Goal: Task Accomplishment & Management: Use online tool/utility

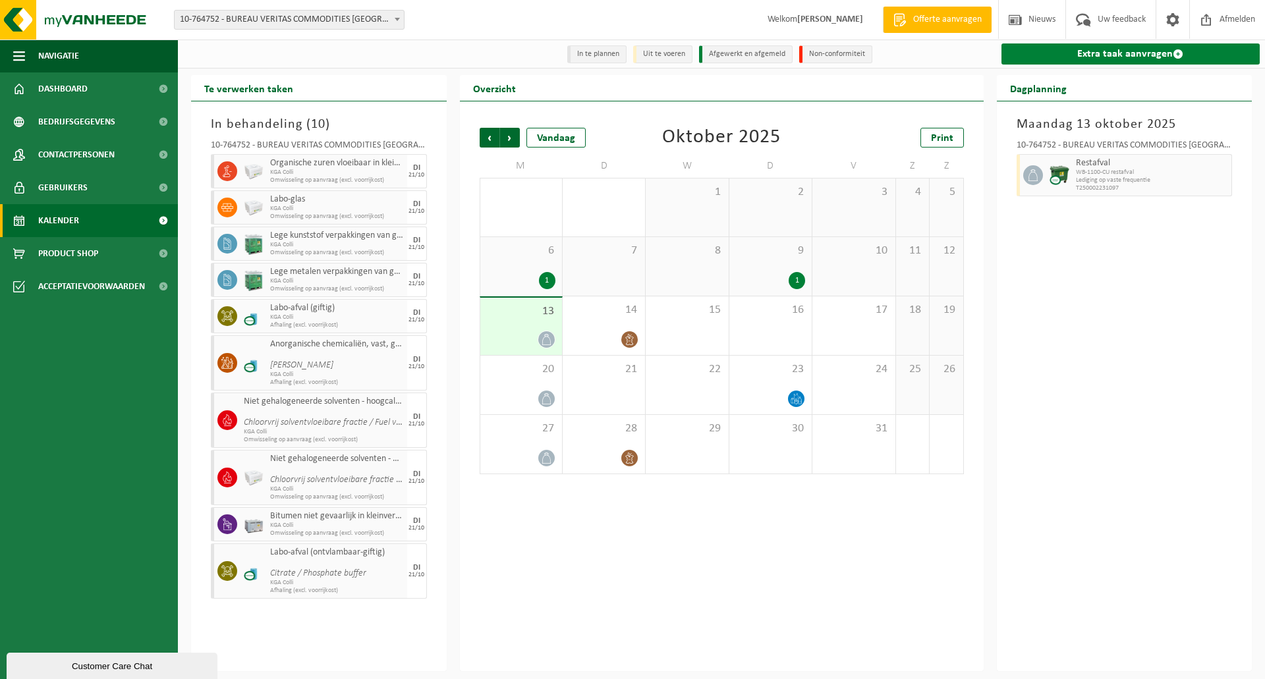
click at [1133, 51] on link "Extra taak aanvragen" at bounding box center [1130, 53] width 259 height 21
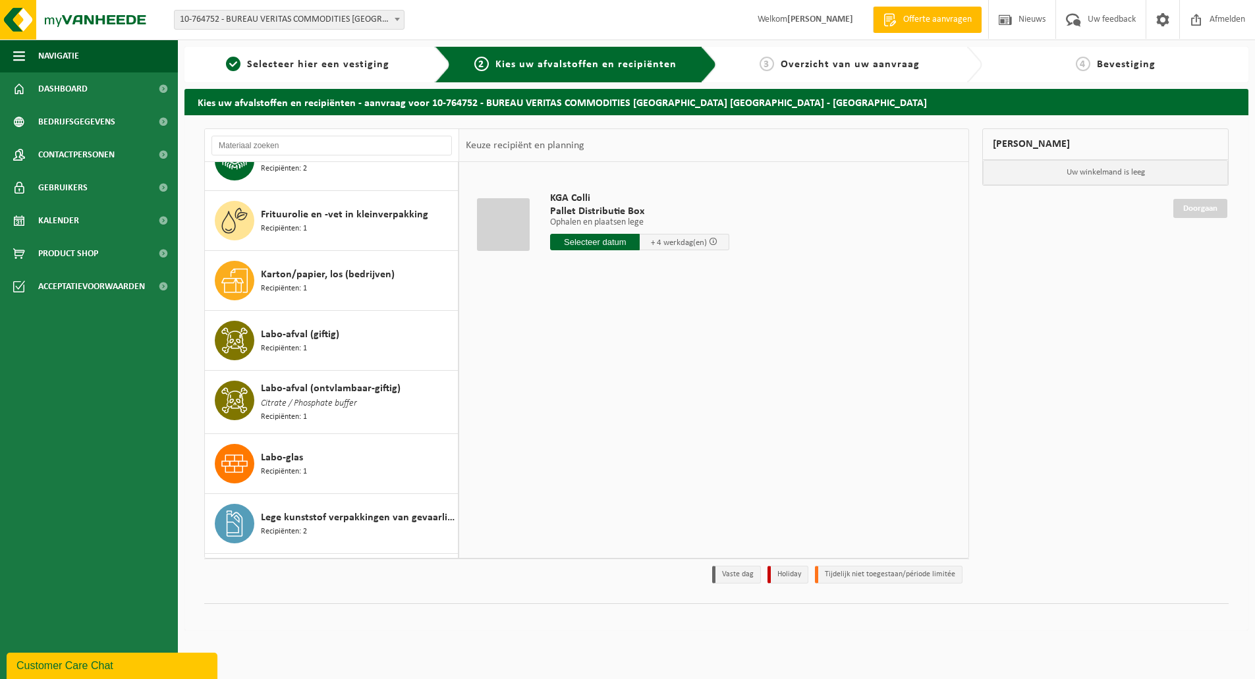
scroll to position [329, 0]
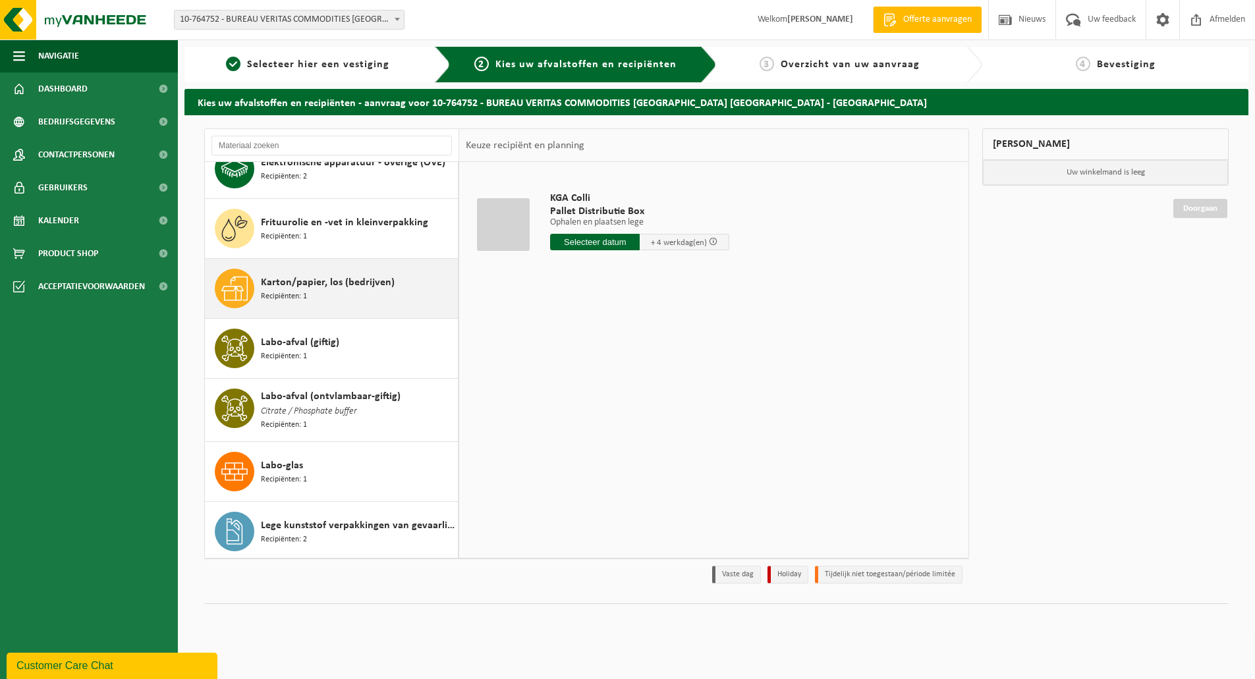
click at [325, 279] on span "Karton/papier, los (bedrijven)" at bounding box center [328, 283] width 134 height 16
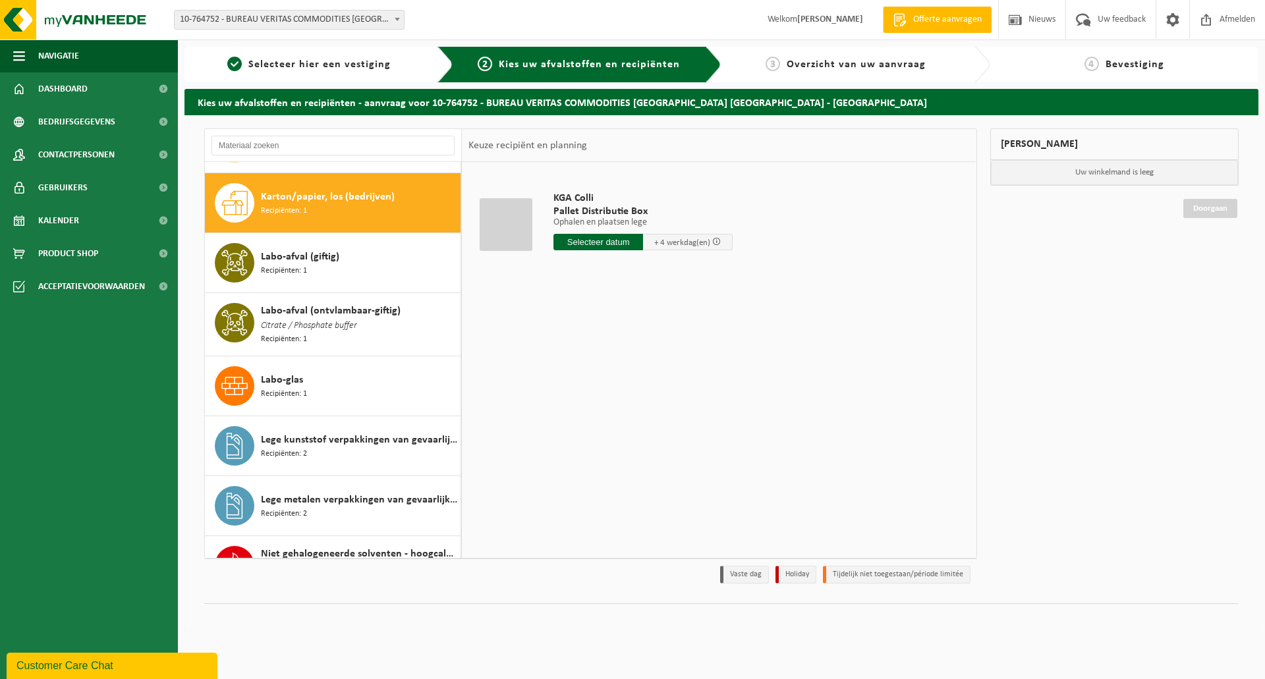
scroll to position [422, 0]
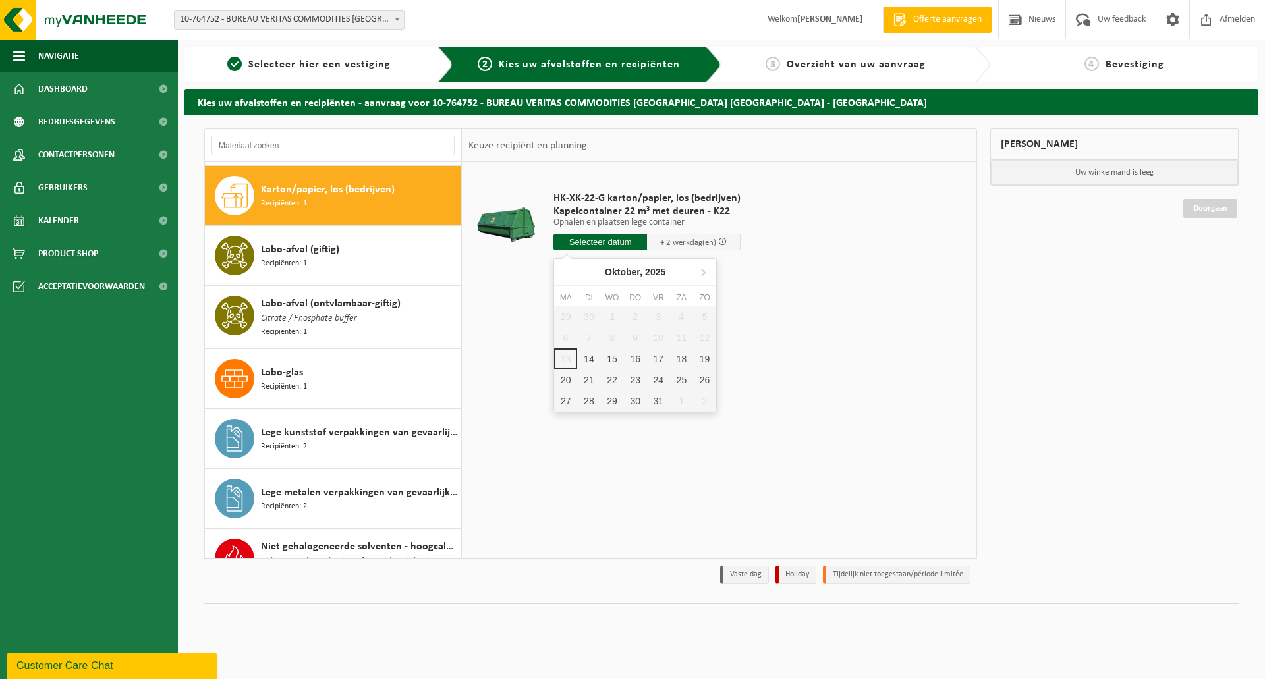
click at [615, 240] on input "text" at bounding box center [600, 242] width 94 height 16
click at [584, 354] on div "14" at bounding box center [588, 358] width 23 height 21
type input "Van [DATE]"
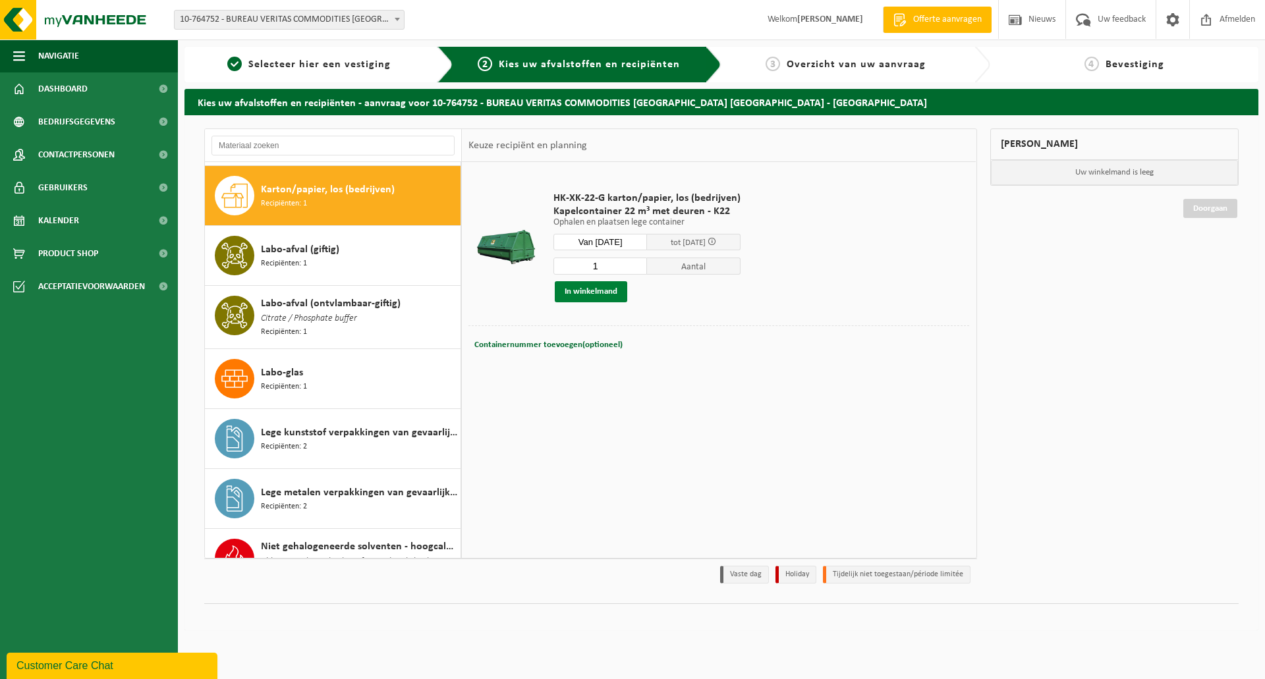
click at [601, 288] on button "In winkelmand" at bounding box center [591, 291] width 72 height 21
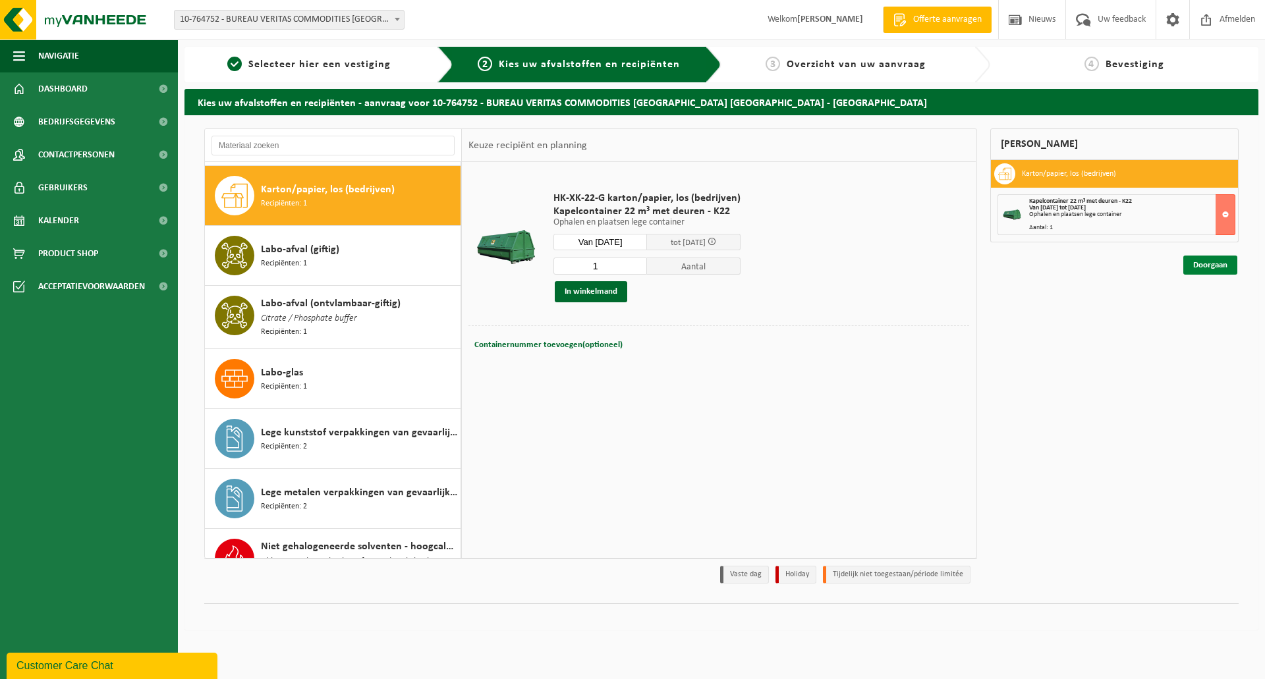
click at [1207, 263] on link "Doorgaan" at bounding box center [1210, 265] width 54 height 19
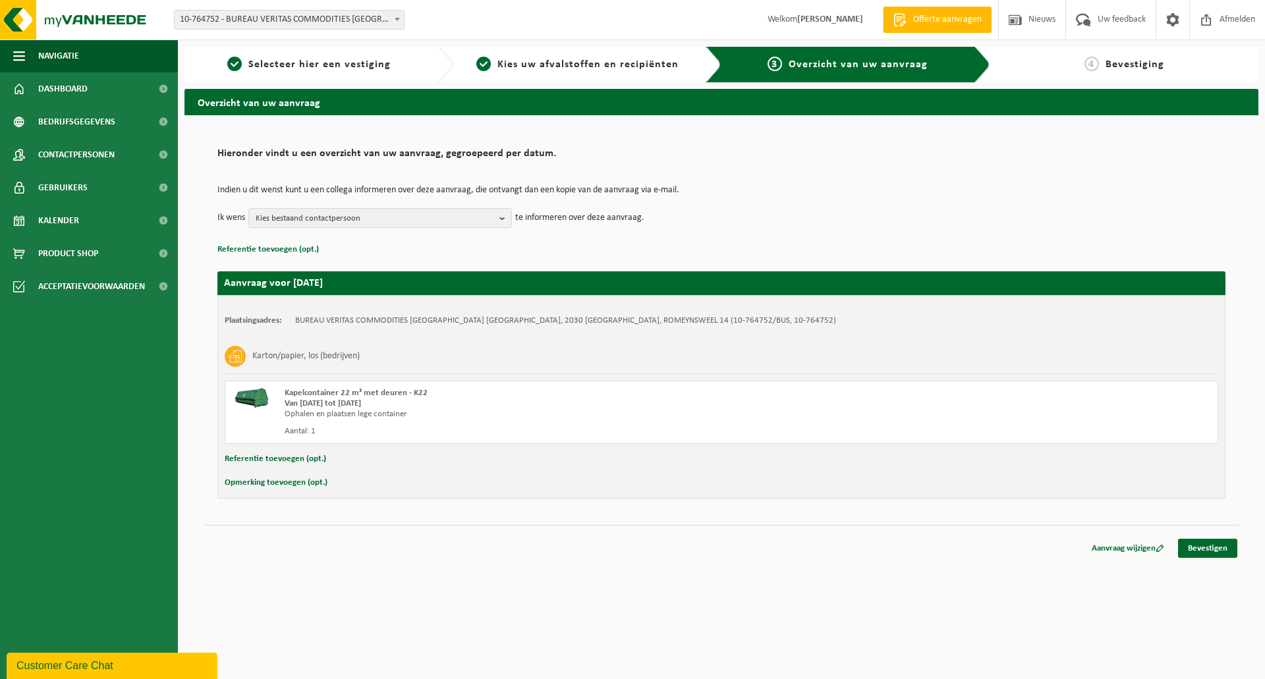
click at [271, 454] on button "Referentie toevoegen (opt.)" at bounding box center [275, 458] width 101 height 17
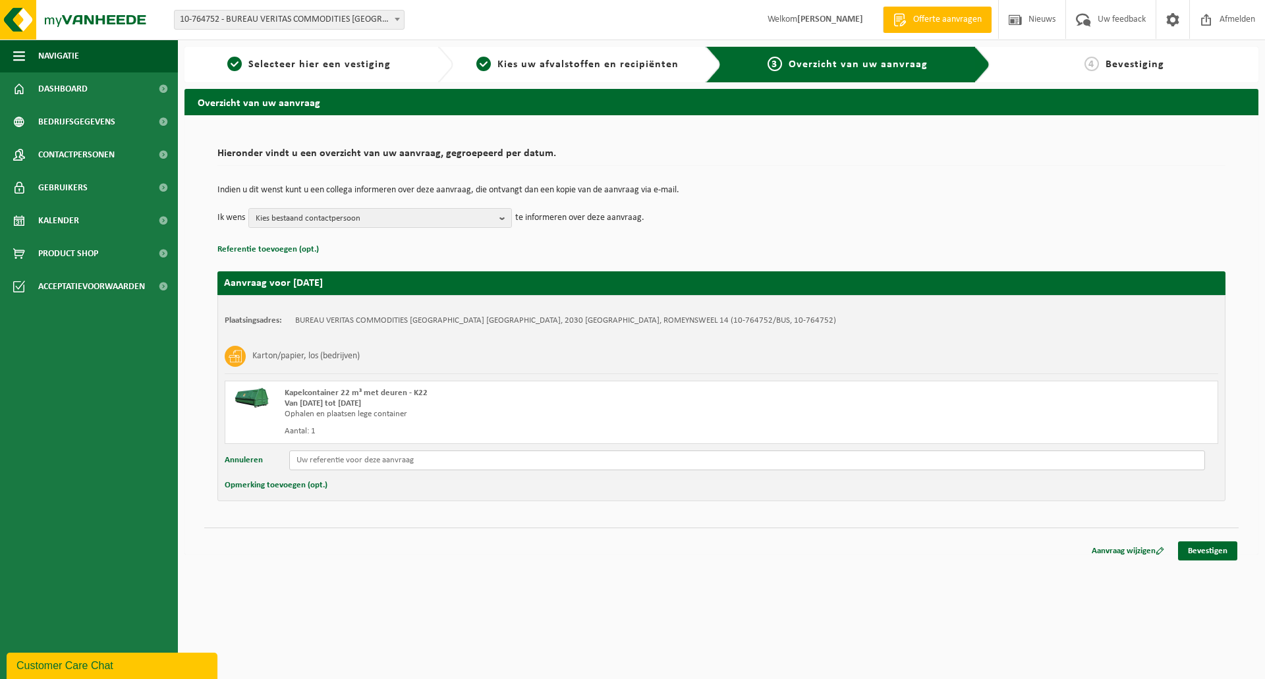
click at [410, 458] on input "text" at bounding box center [746, 460] width 915 height 20
type input "25-BEANT-FAC-0160"
click at [295, 485] on button "Opmerking toevoegen (opt.)" at bounding box center [276, 485] width 103 height 17
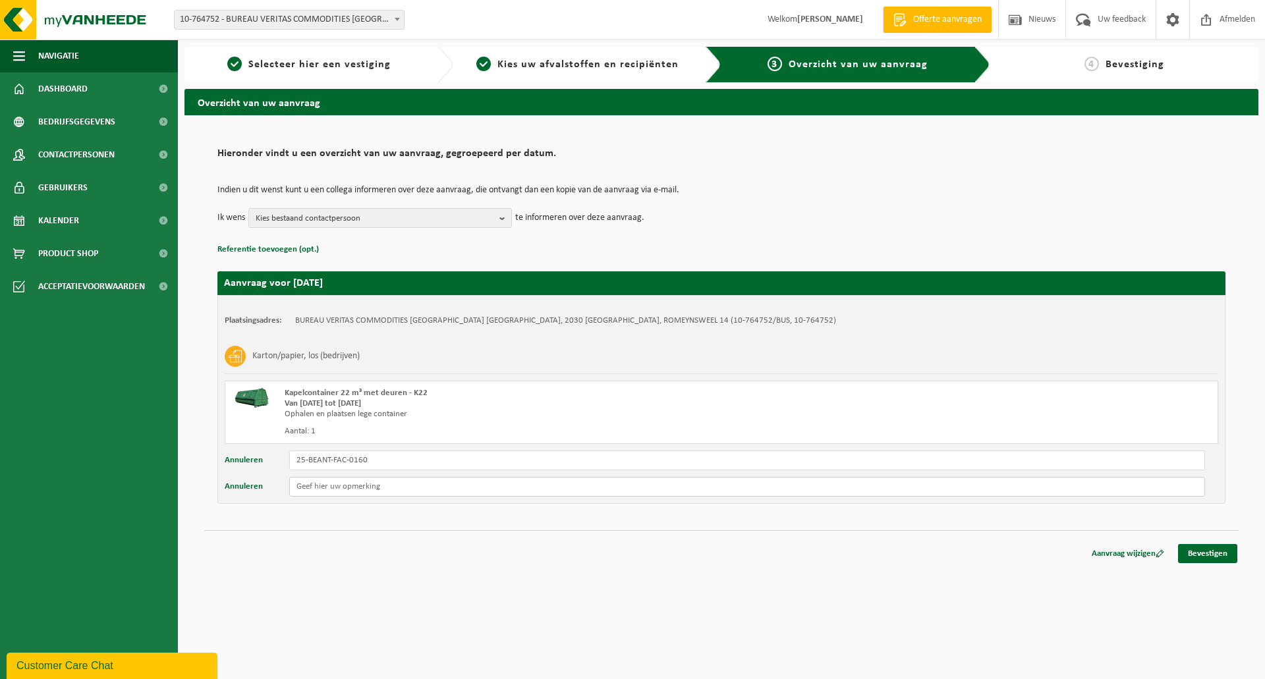
click at [324, 485] on input "text" at bounding box center [746, 487] width 915 height 20
type input "wisseling/lediging ASAP AUB"
click at [1216, 555] on link "Bevestigen" at bounding box center [1207, 553] width 59 height 19
